Goal: Contribute content: Contribute content

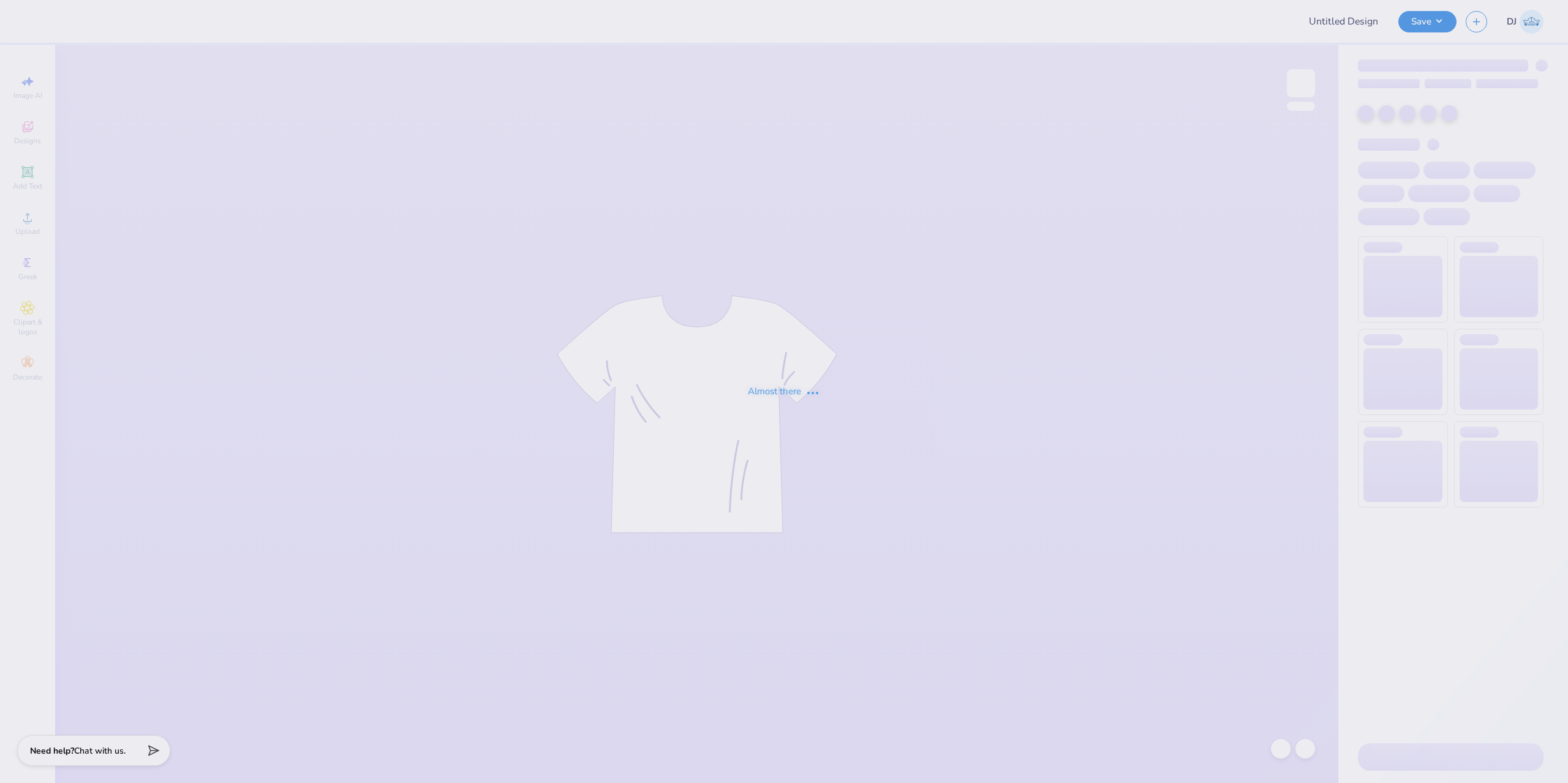
type input "Dance co hat"
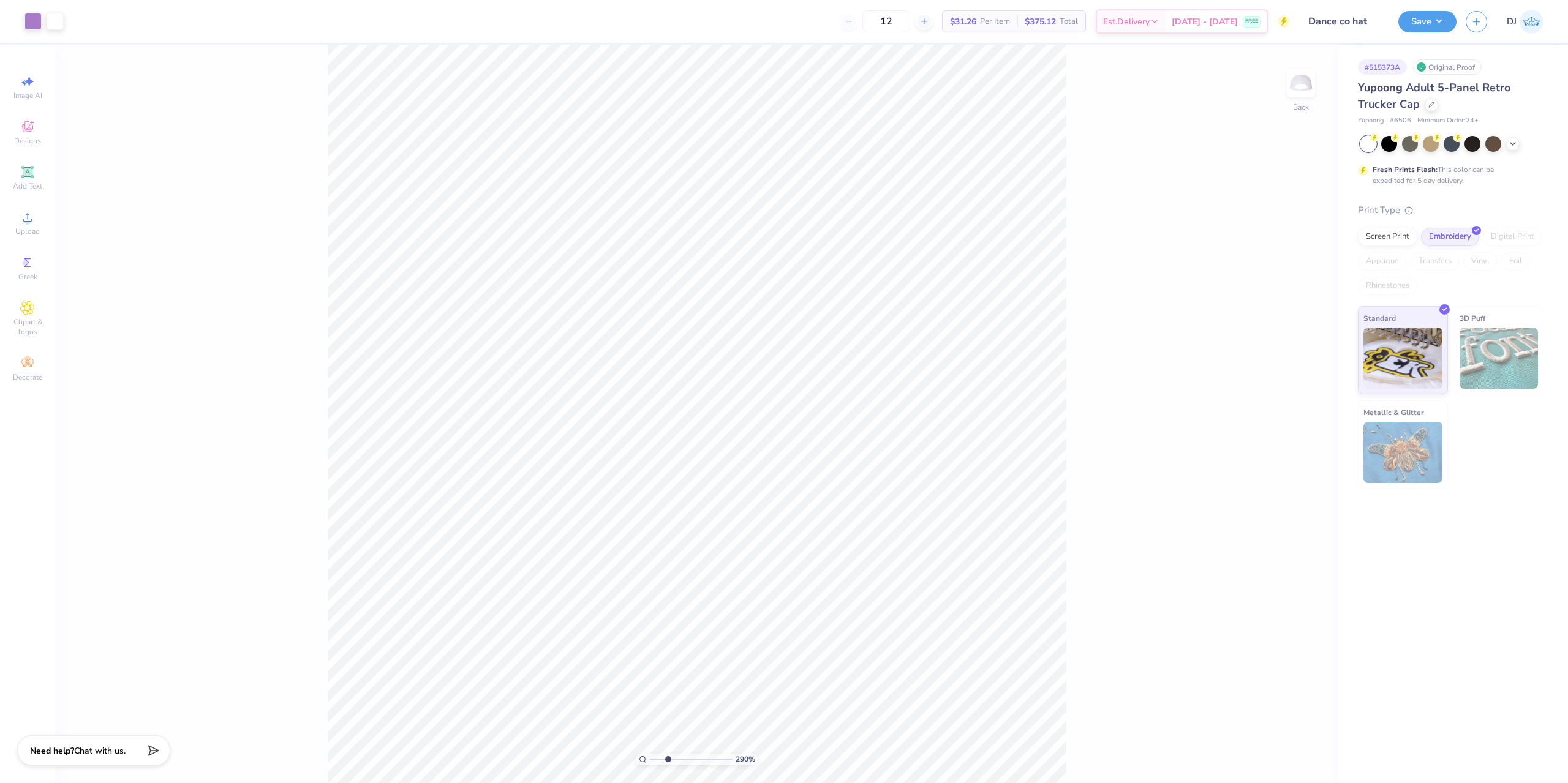
drag, startPoint x: 654, startPoint y: 757, endPoint x: 668, endPoint y: 767, distance: 17.2
type input "2.83"
click at [668, 765] on input "range" at bounding box center [691, 760] width 83 height 11
click at [26, 173] on icon at bounding box center [27, 171] width 9 height 9
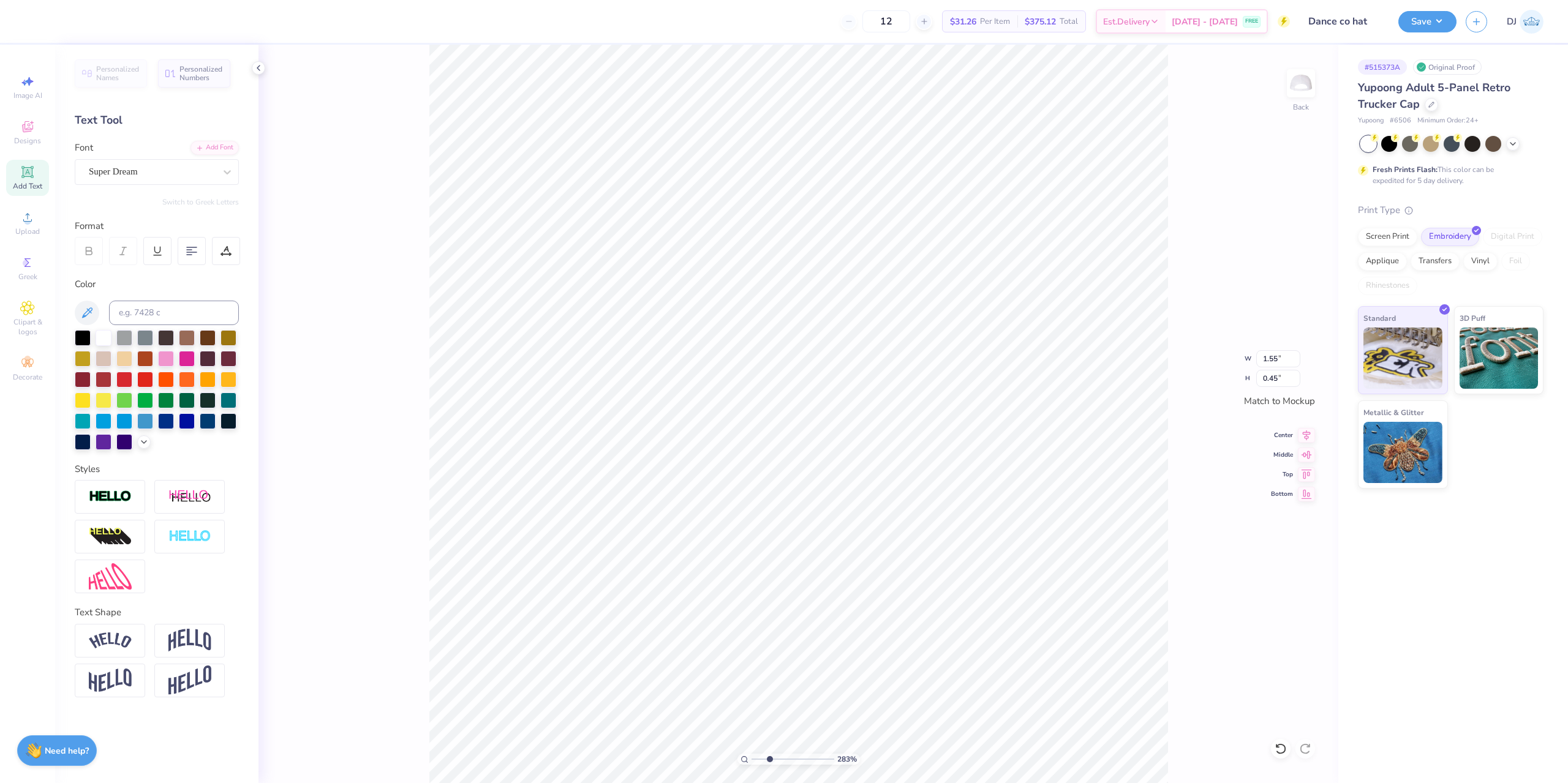
scroll to position [11, 2]
paste textarea "®"
type textarea "®"
click at [90, 307] on icon at bounding box center [87, 312] width 14 height 14
type input "0.17"
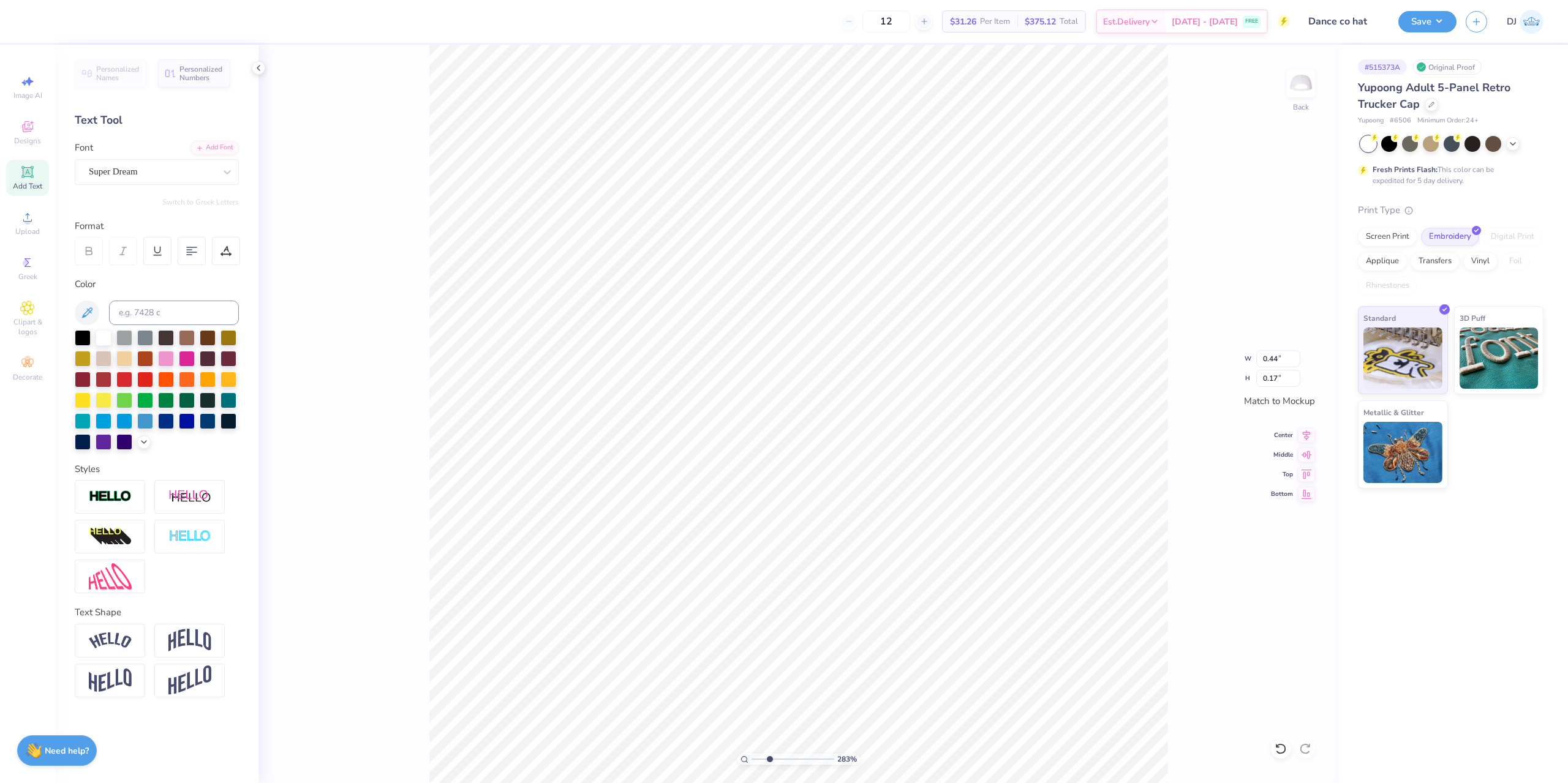
type input "0.17"
type input "2.39"
type input "1.98"
type input "0.17"
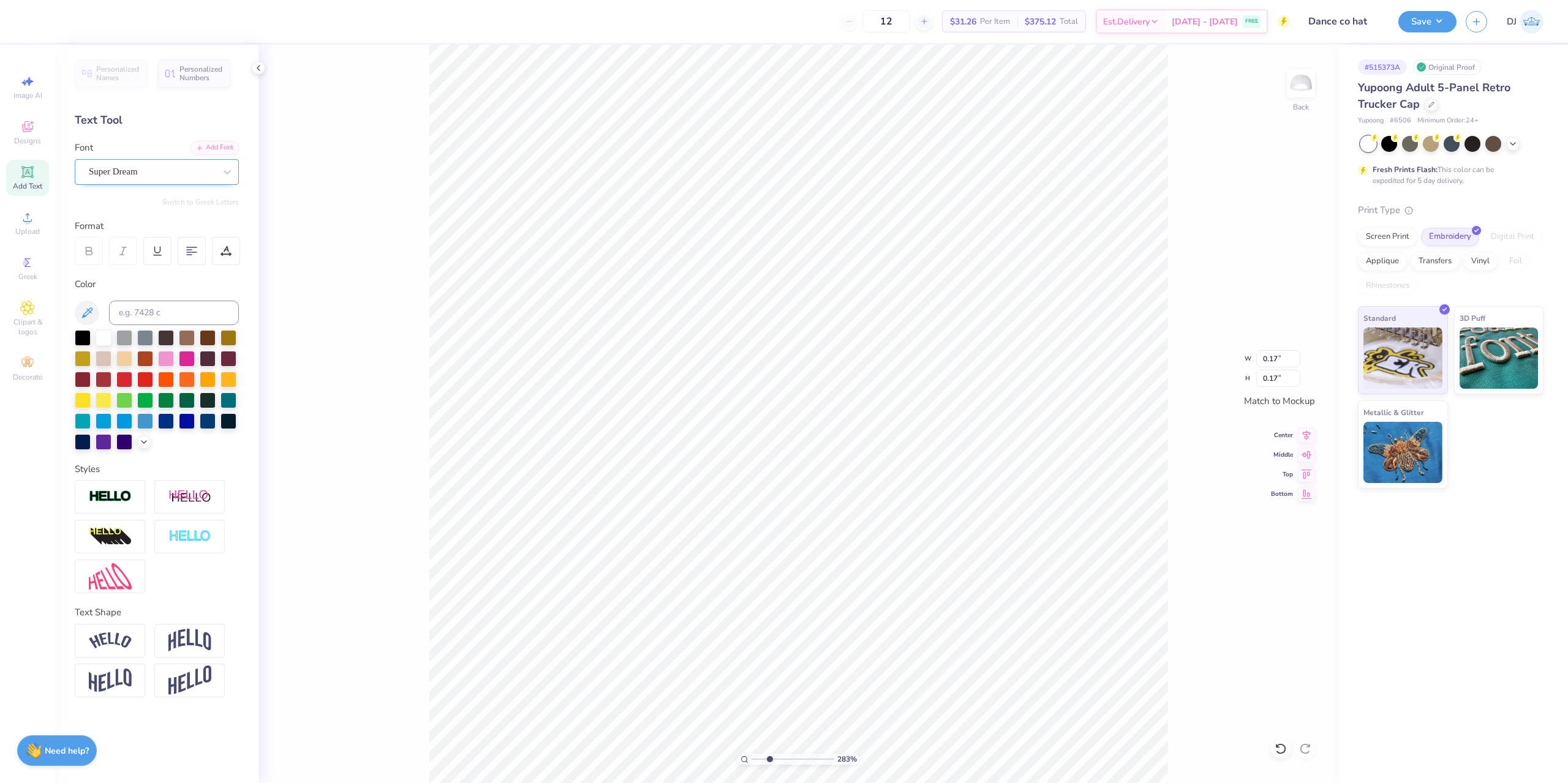
click at [129, 173] on div "Super Dream" at bounding box center [152, 172] width 129 height 19
type input "times"
type input "0.18"
click at [1225, 479] on div "283 % Back W 0.18 0.18 " H 0.17 0.17 " Match to [GEOGRAPHIC_DATA] Middle Top Bo…" at bounding box center [798, 413] width 1080 height 738
type input "0.09"
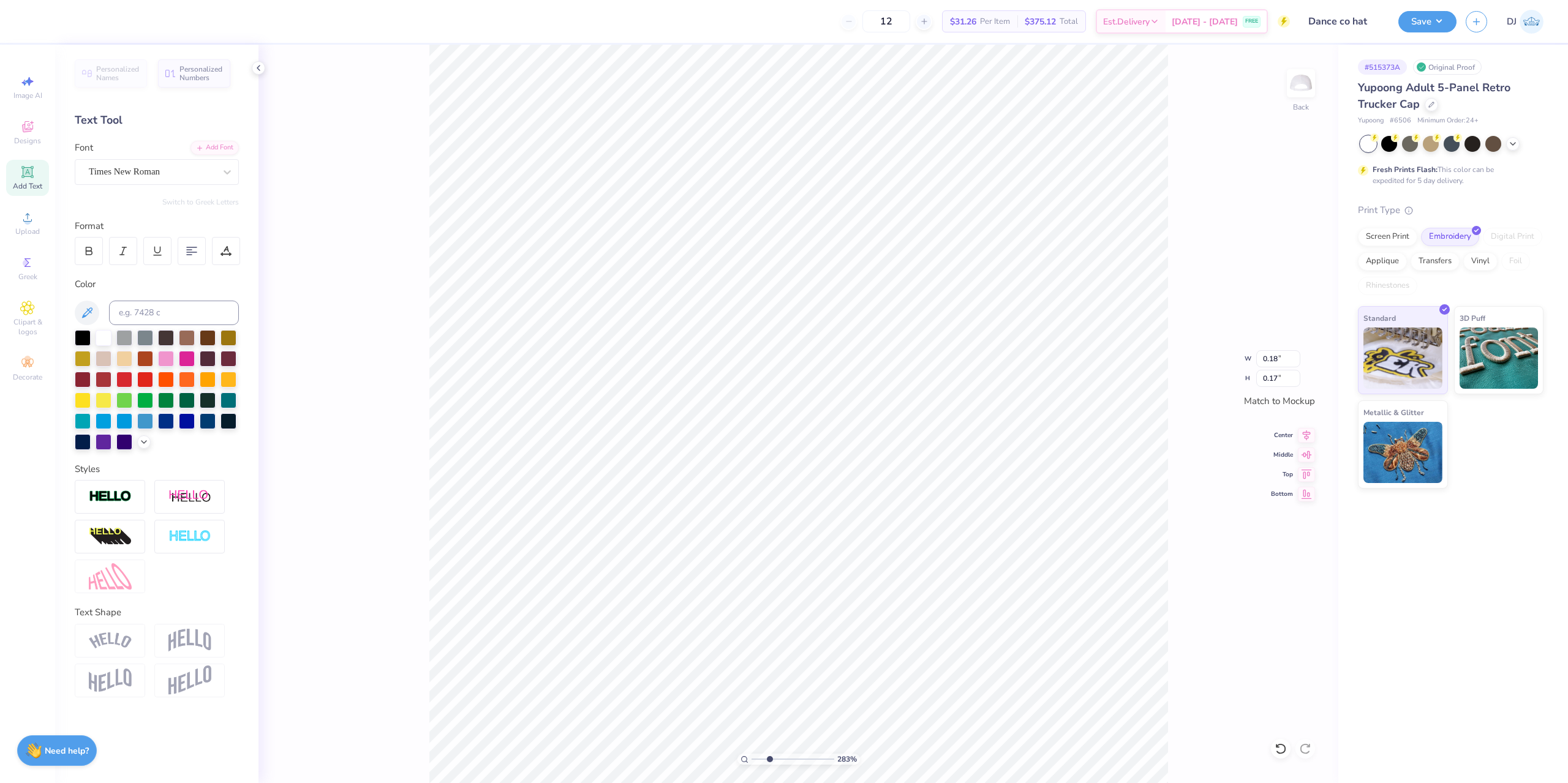
type input "0.09"
type input "0.04"
drag, startPoint x: 769, startPoint y: 760, endPoint x: 737, endPoint y: 757, distance: 32.1
type input "1"
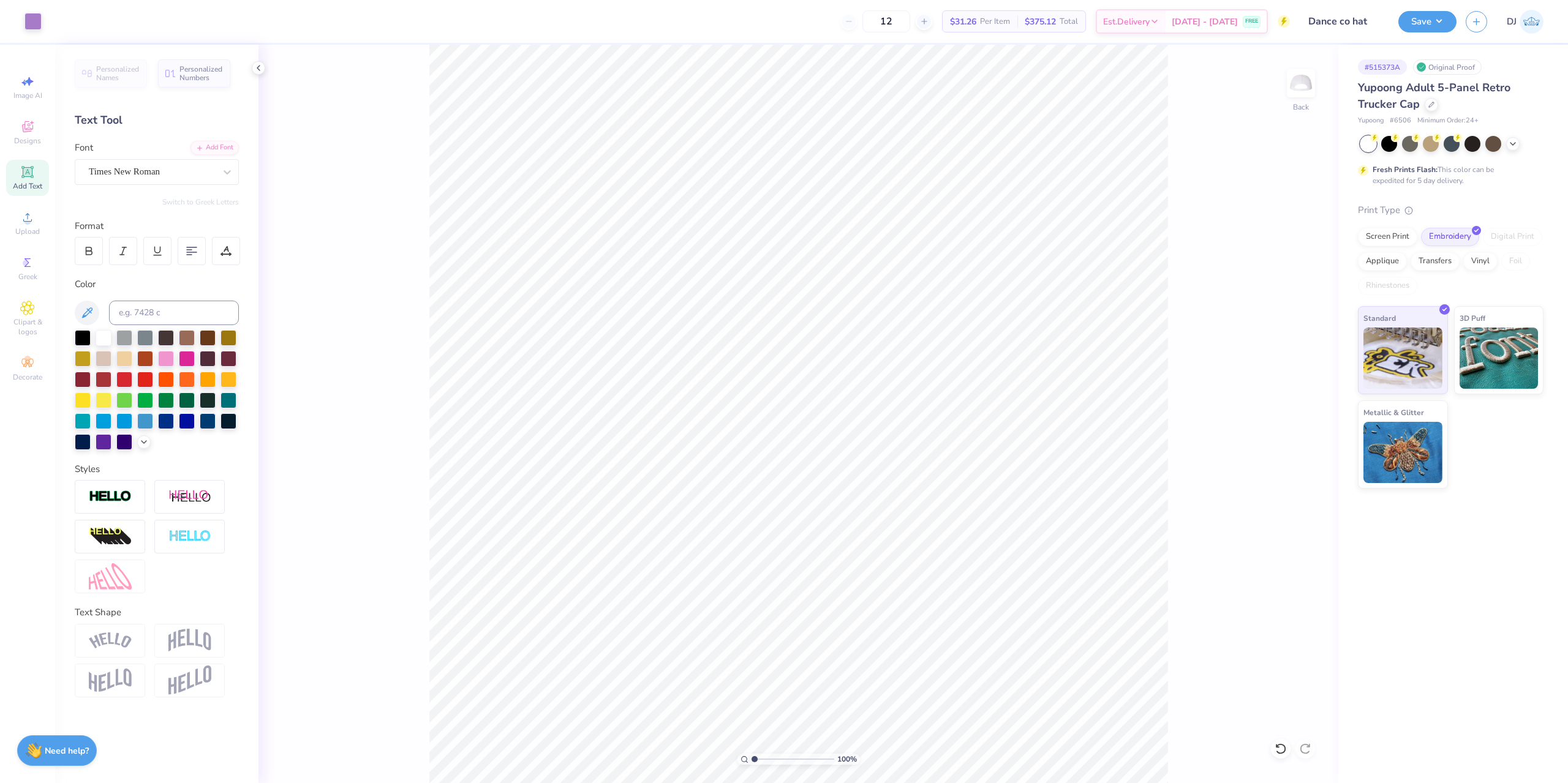
click at [752, 757] on input "range" at bounding box center [793, 760] width 83 height 11
click at [1419, 8] on div "Save DJ" at bounding box center [1483, 21] width 169 height 43
click at [1417, 22] on button "Save" at bounding box center [1427, 20] width 58 height 21
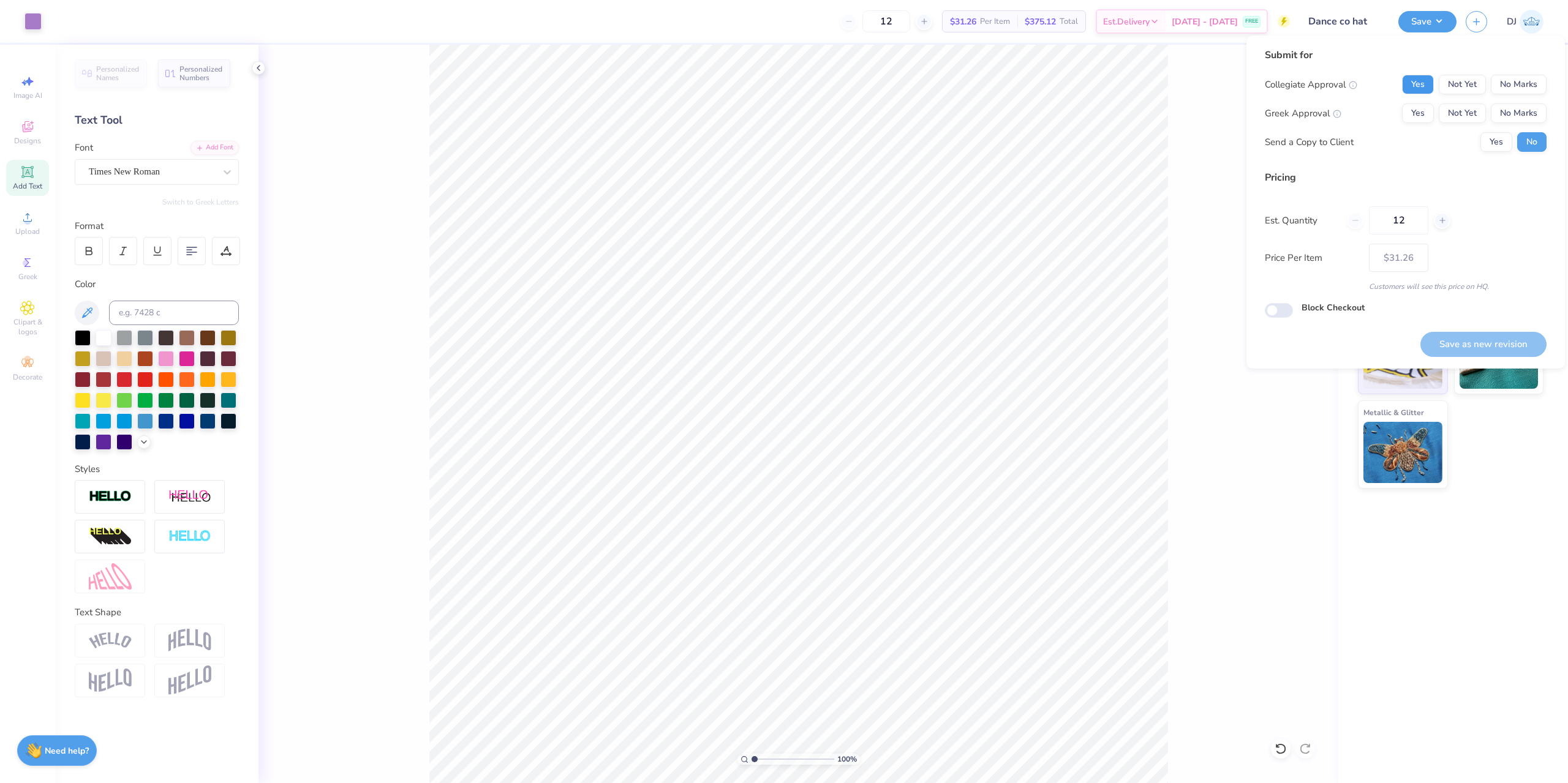
click at [1413, 84] on button "Yes" at bounding box center [1417, 84] width 32 height 19
click at [1503, 114] on button "No Marks" at bounding box center [1518, 113] width 56 height 19
click at [1483, 348] on button "Save as new revision" at bounding box center [1483, 344] width 126 height 25
type input "$31.26"
